Goal: Navigation & Orientation: Find specific page/section

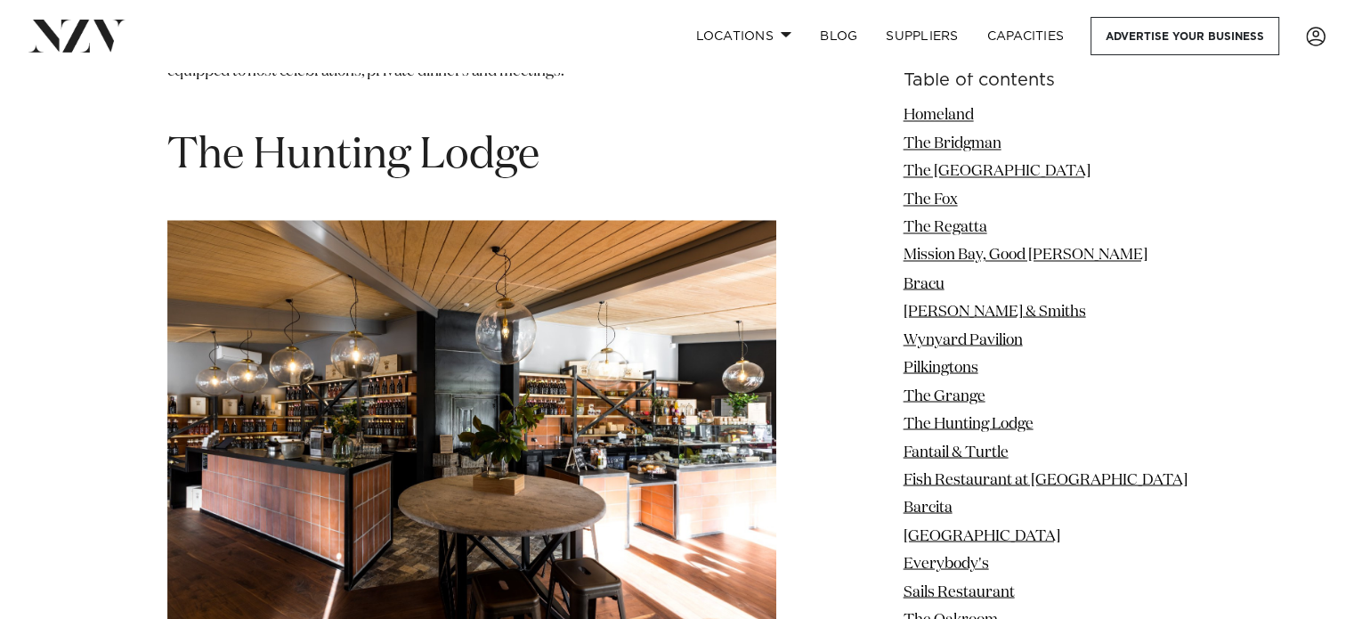
scroll to position [9878, 0]
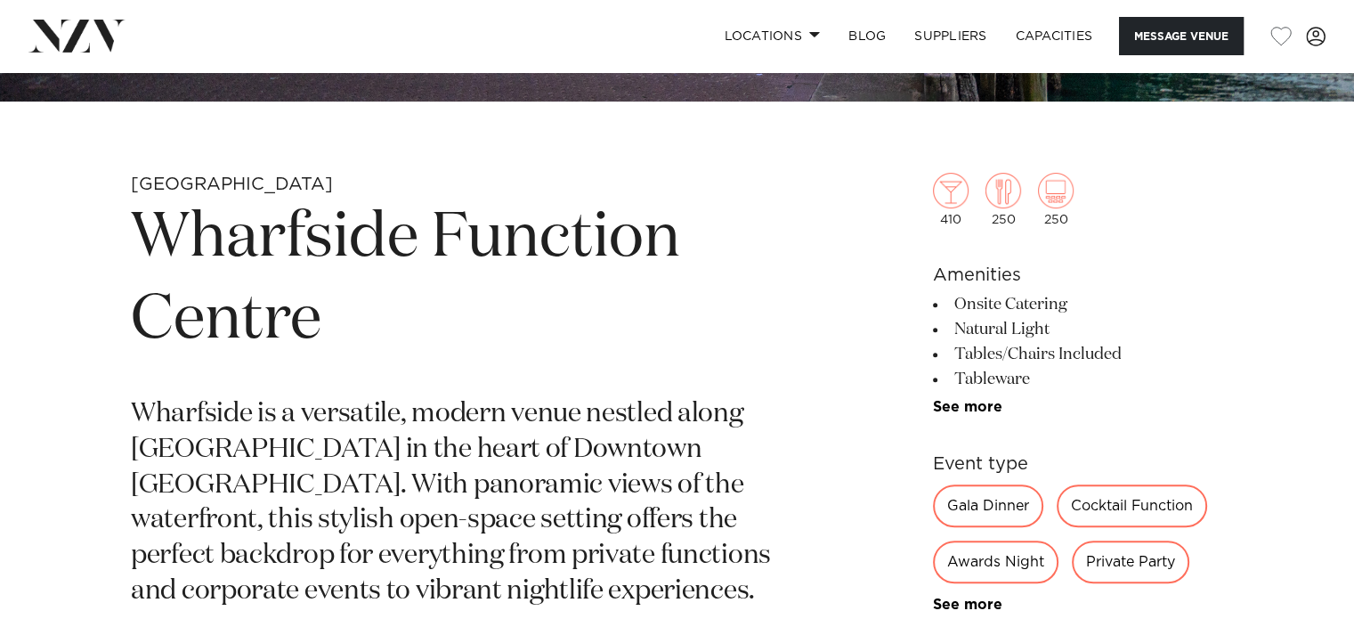
scroll to position [598, 0]
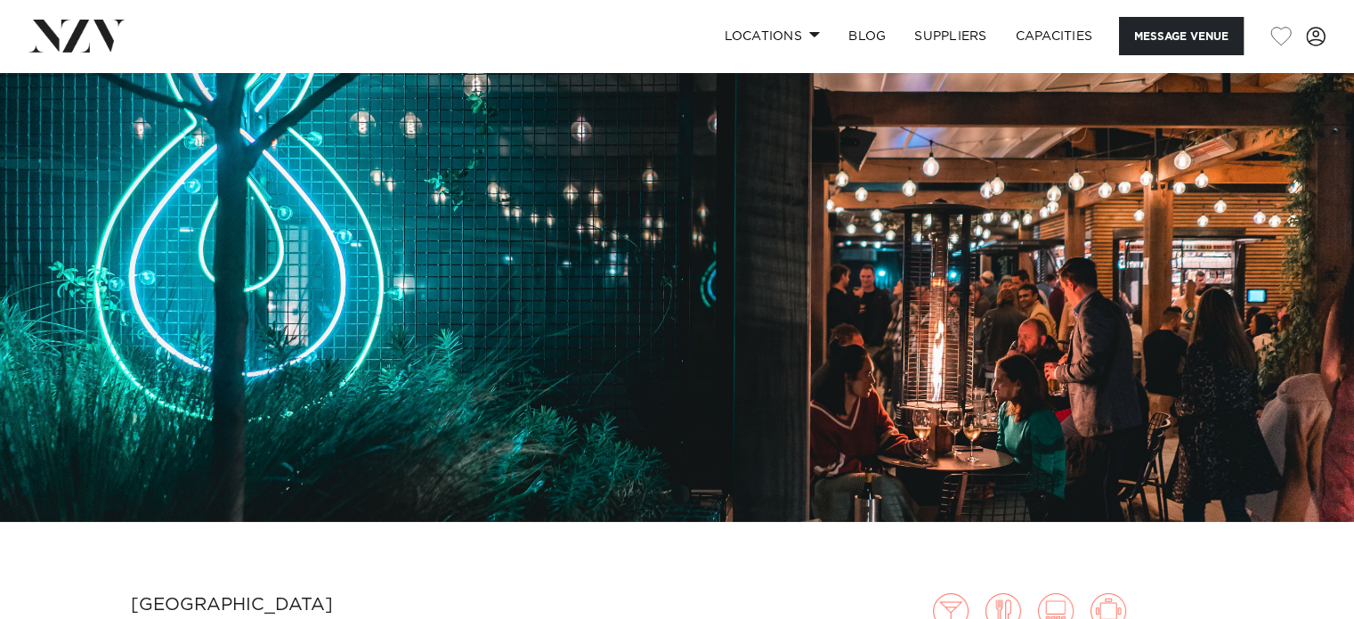
scroll to position [185, 0]
